Goal: Navigation & Orientation: Find specific page/section

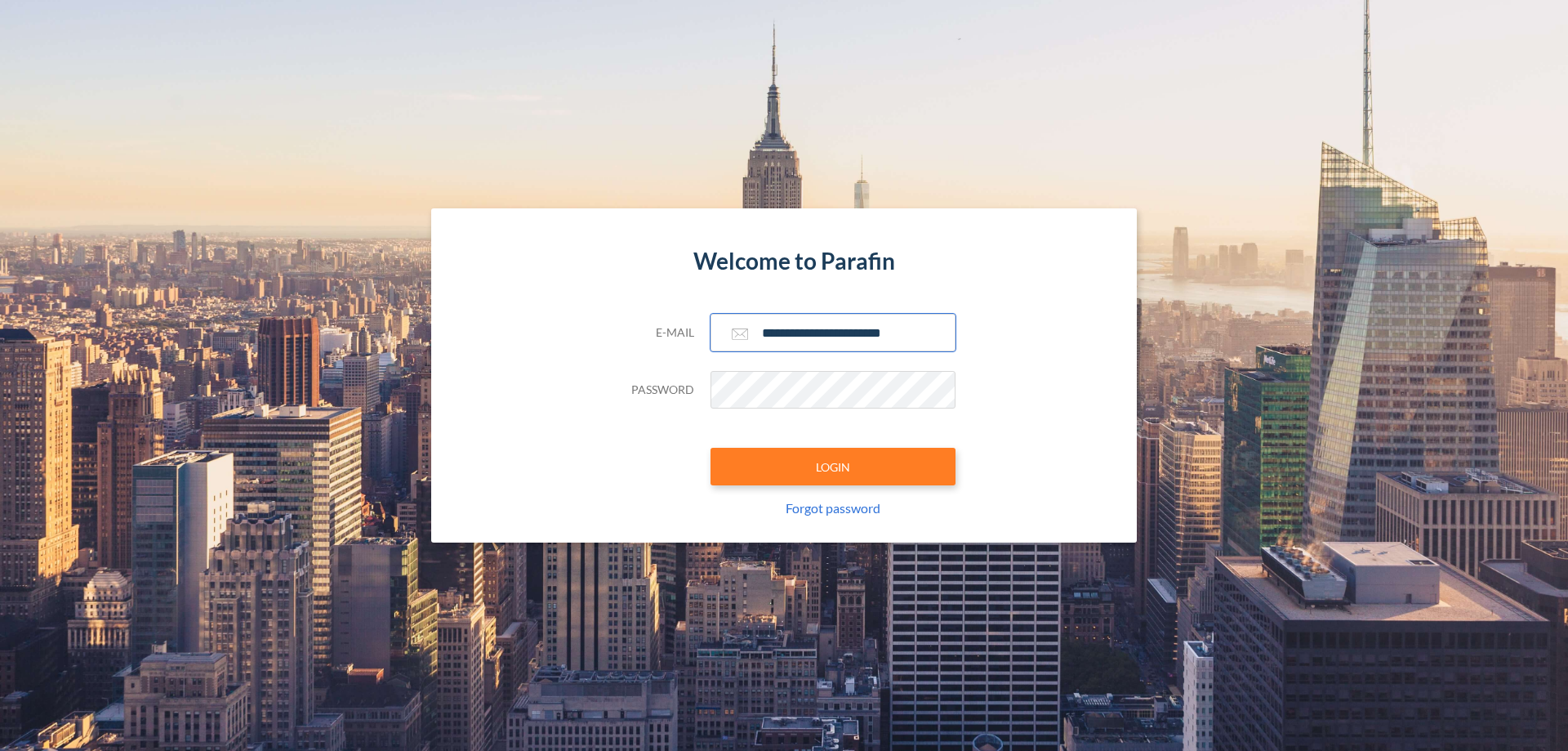
type input "**********"
click at [833, 467] on button "LOGIN" at bounding box center [833, 467] width 245 height 38
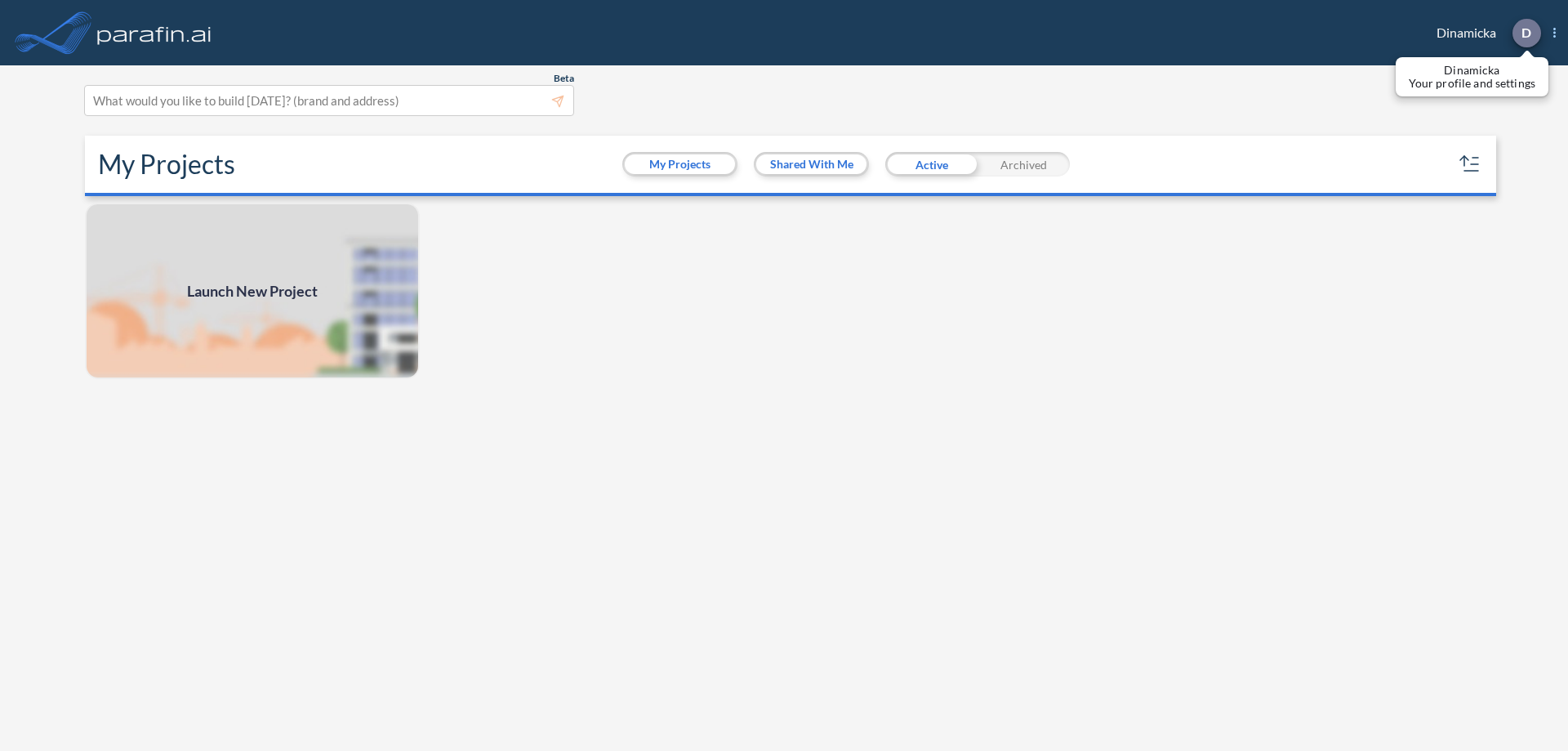
click at [1525, 33] on p "D" at bounding box center [1525, 33] width 10 height 14
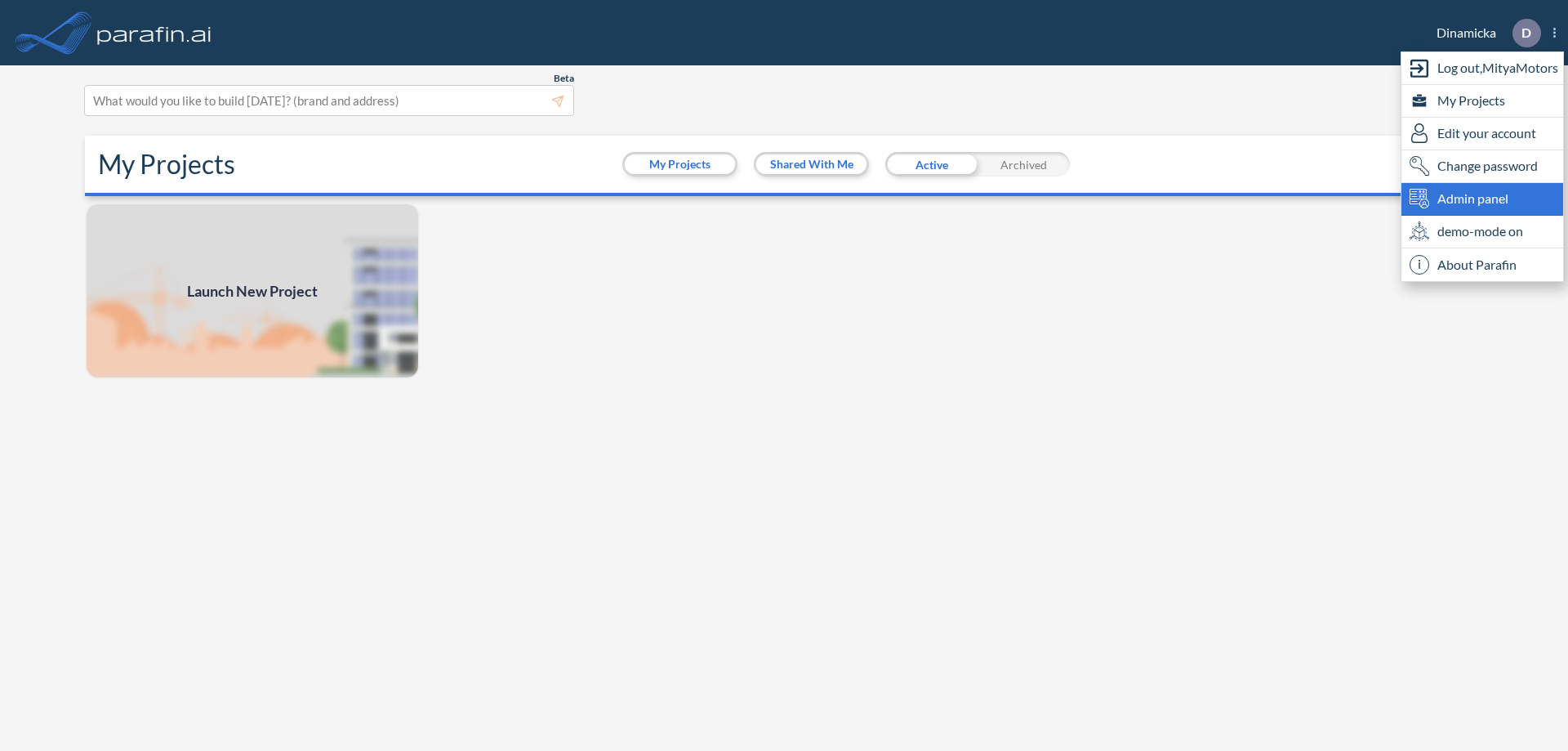
click at [1482, 198] on span "Admin panel" at bounding box center [1472, 199] width 71 height 20
